Goal: Task Accomplishment & Management: Use online tool/utility

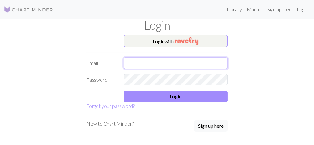
click at [133, 64] on input "text" at bounding box center [176, 63] width 104 height 12
type input "[EMAIL_ADDRESS][DOMAIN_NAME]"
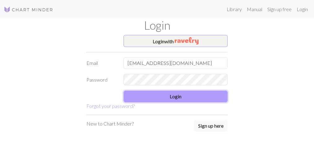
click at [167, 98] on button "Login" at bounding box center [176, 97] width 104 height 12
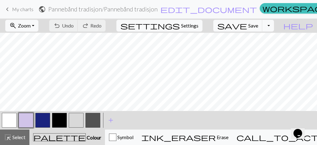
click at [15, 9] on span "My charts" at bounding box center [22, 9] width 21 height 6
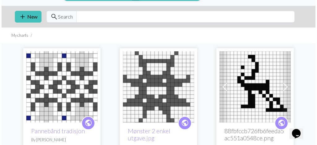
scroll to position [12, 0]
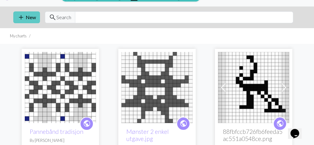
click at [29, 18] on button "add New" at bounding box center [26, 17] width 27 height 12
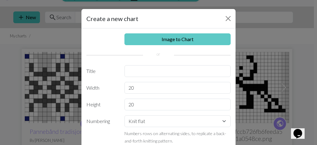
click at [154, 37] on link "Image to Chart" at bounding box center [178, 39] width 107 height 12
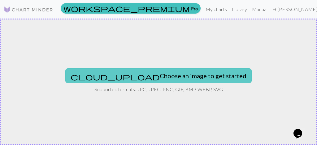
click at [139, 75] on button "cloud_upload Choose an image to get started" at bounding box center [158, 76] width 187 height 15
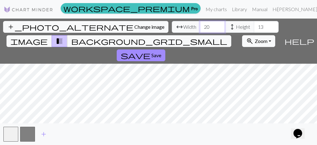
click at [200, 26] on input "20" at bounding box center [212, 27] width 25 height 12
type input "2"
type input "40"
click at [254, 26] on input "13" at bounding box center [266, 27] width 25 height 12
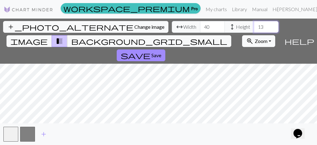
type input "1"
type input "40"
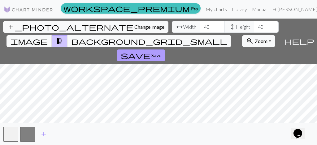
click at [161, 52] on span "Save" at bounding box center [157, 55] width 10 height 6
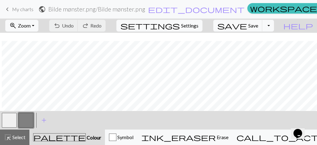
scroll to position [39, 2]
